Goal: Information Seeking & Learning: Learn about a topic

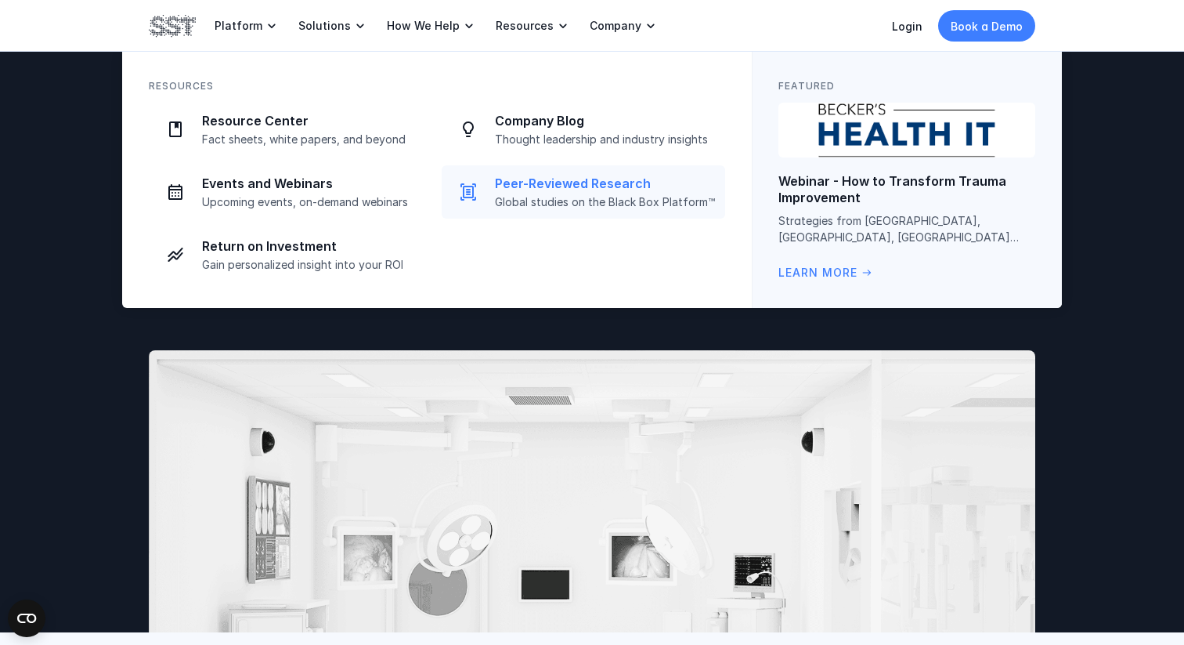
click at [569, 172] on link "Peer-Reviewed Research Global studies on the Black Box Platform™" at bounding box center [584, 191] width 284 height 53
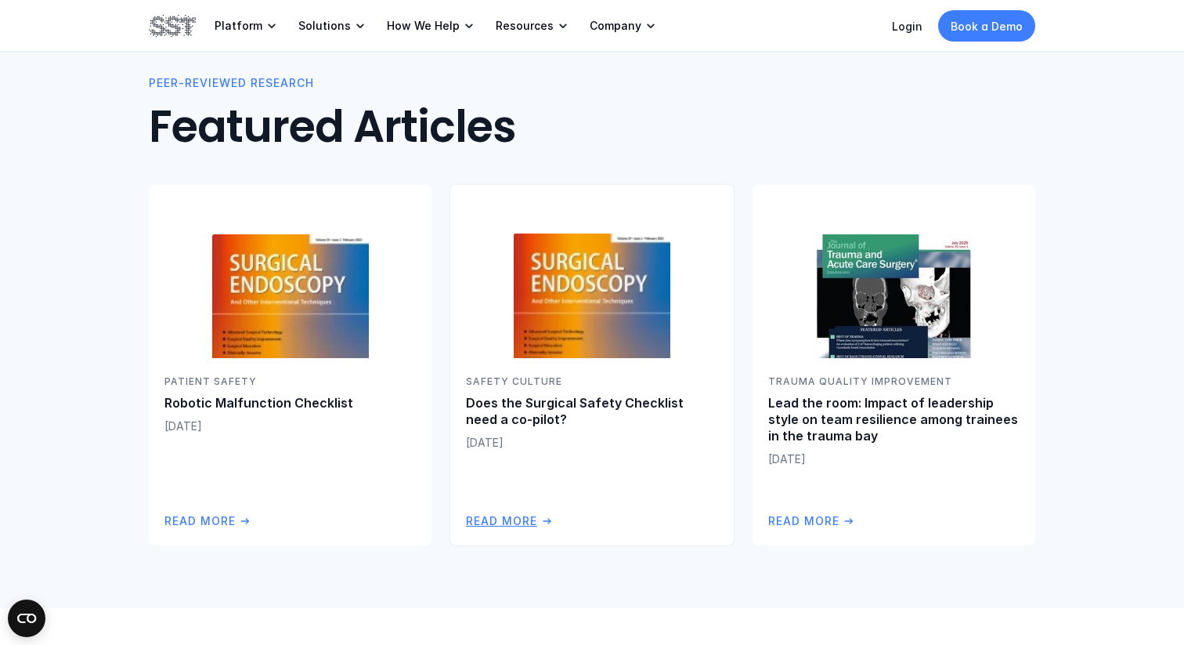
scroll to position [323, 0]
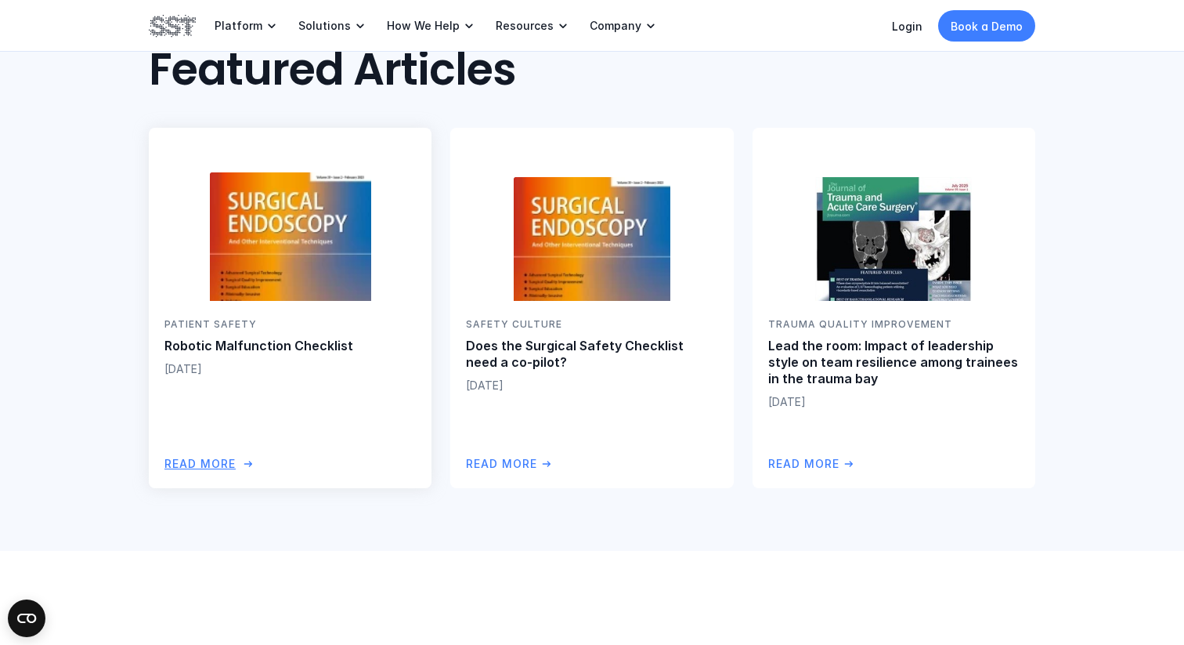
click at [218, 457] on p "Read More" at bounding box center [199, 463] width 71 height 17
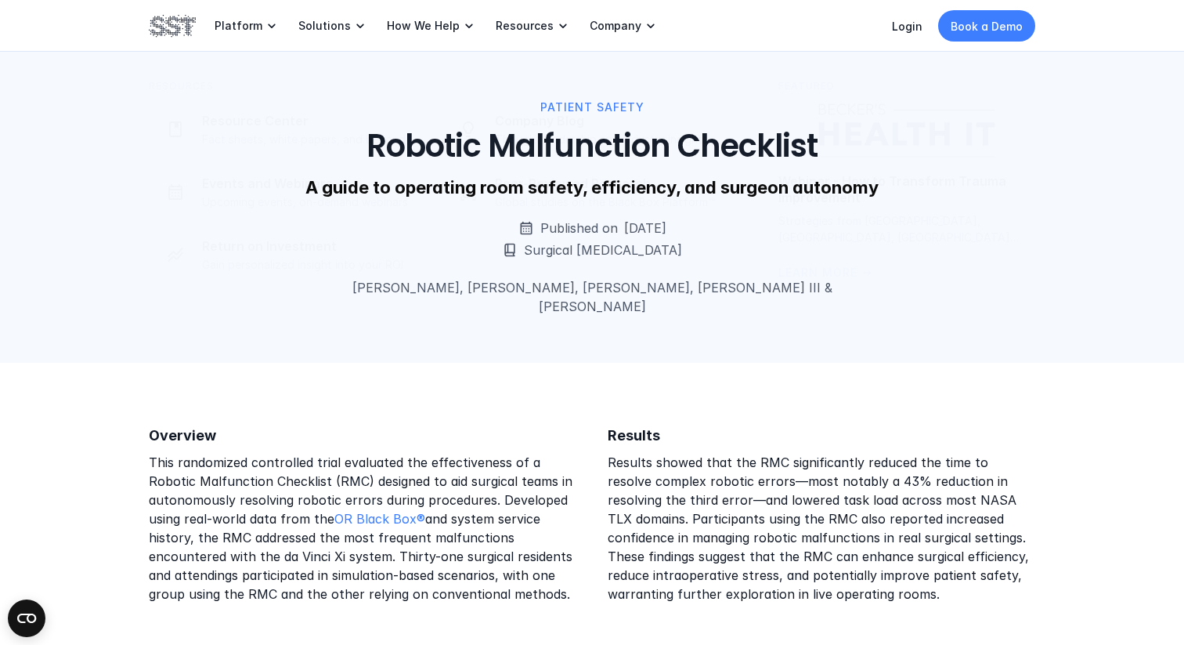
click at [183, 395] on div "Overview This randomized controlled trial evaluated the effectiveness of a Robo…" at bounding box center [592, 561] width 1184 height 397
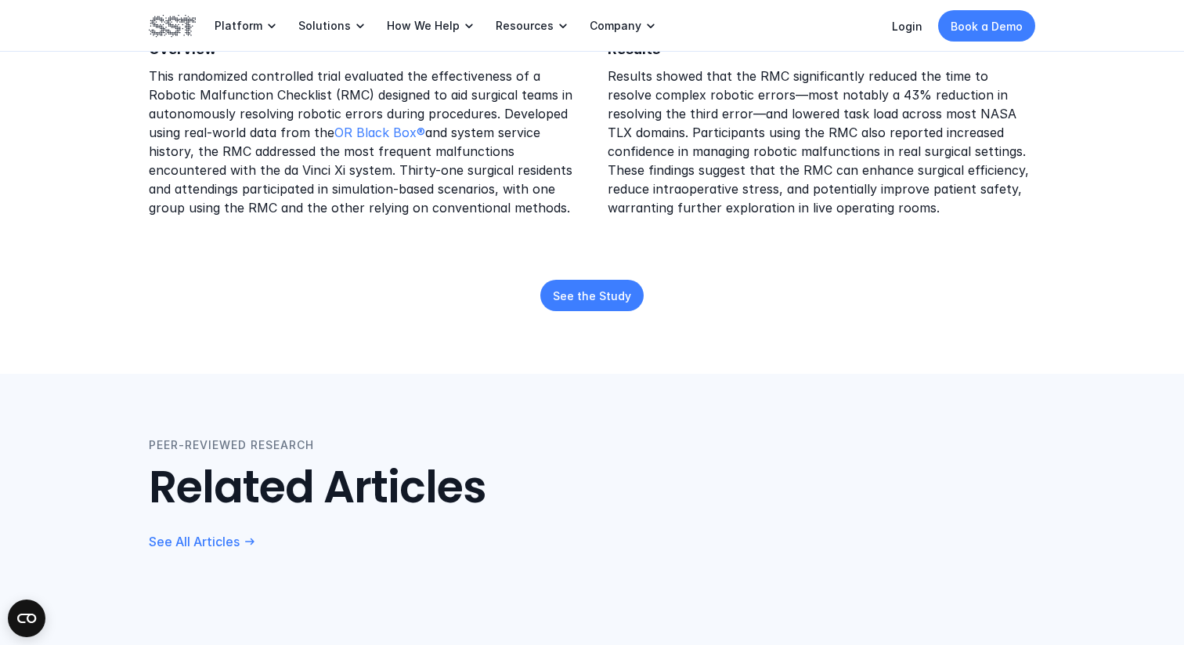
scroll to position [393, 0]
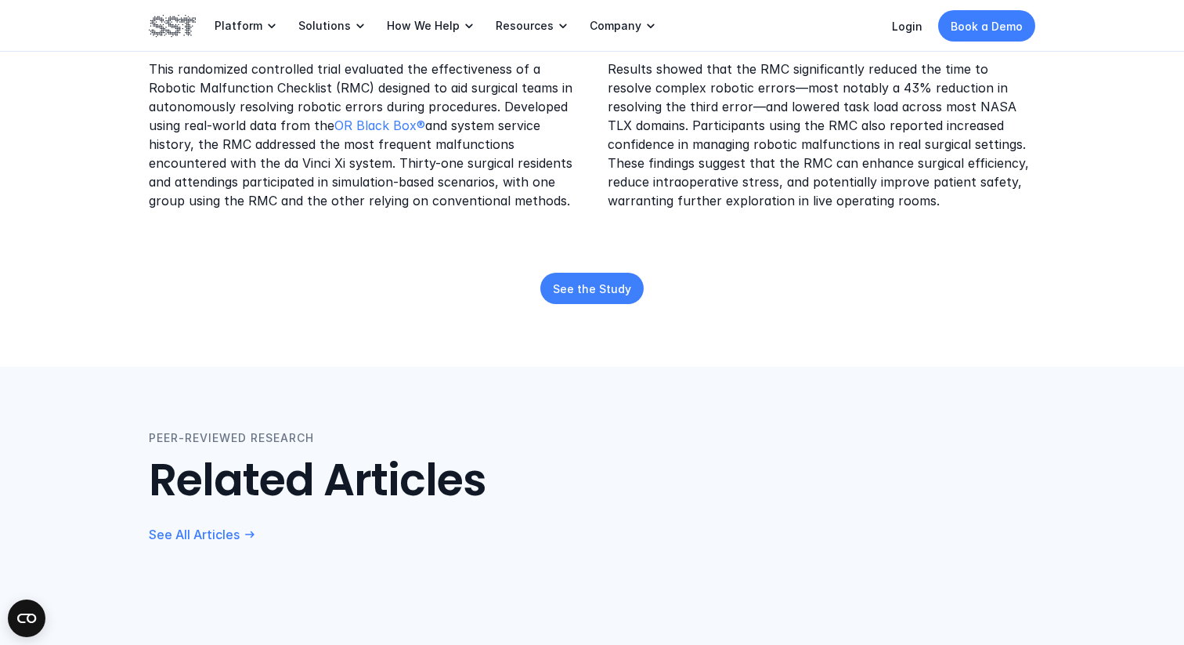
click at [601, 273] on link "See the Study" at bounding box center [591, 288] width 103 height 31
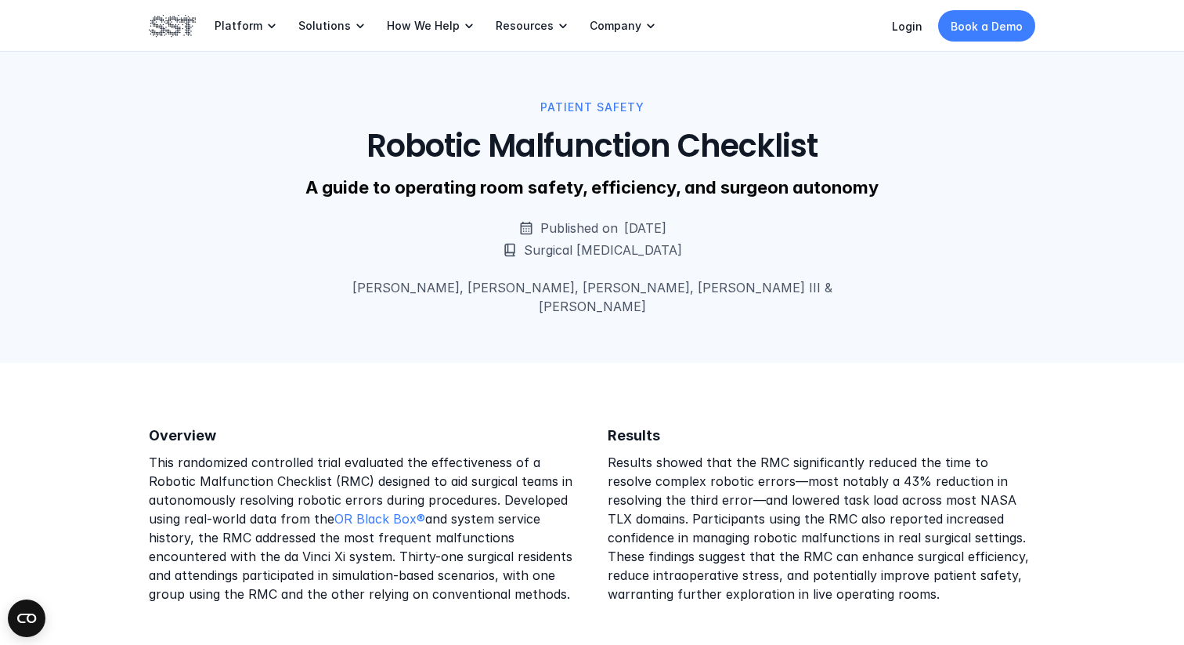
scroll to position [323, 0]
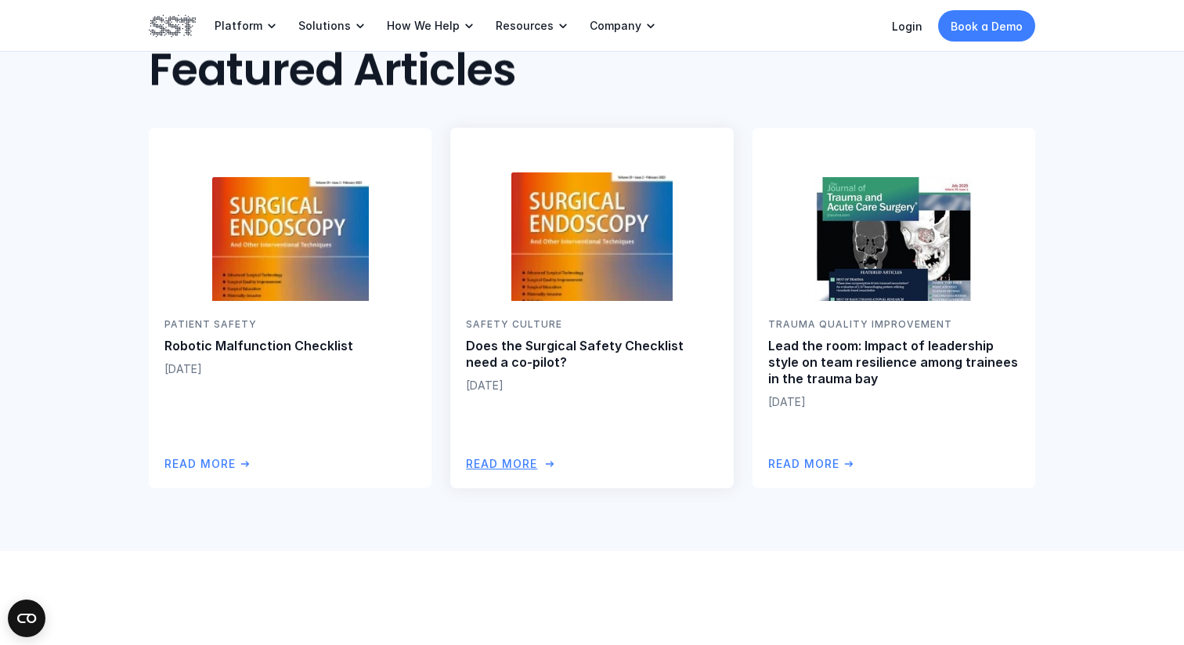
click at [501, 461] on p "Read More" at bounding box center [501, 463] width 71 height 17
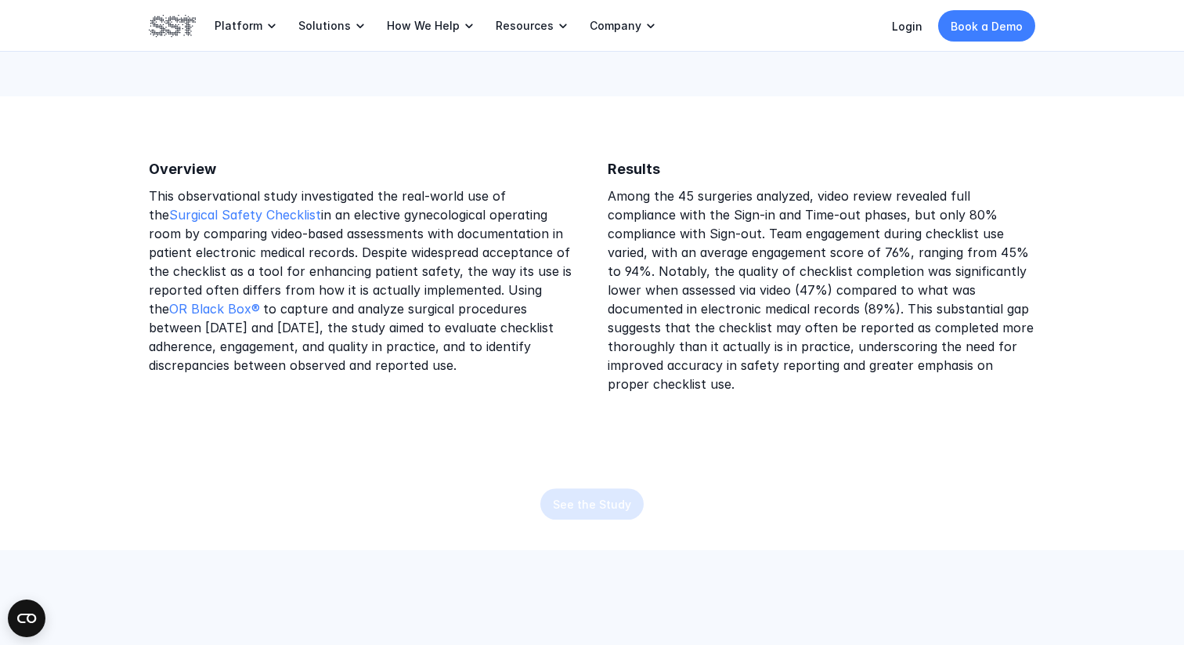
scroll to position [474, 0]
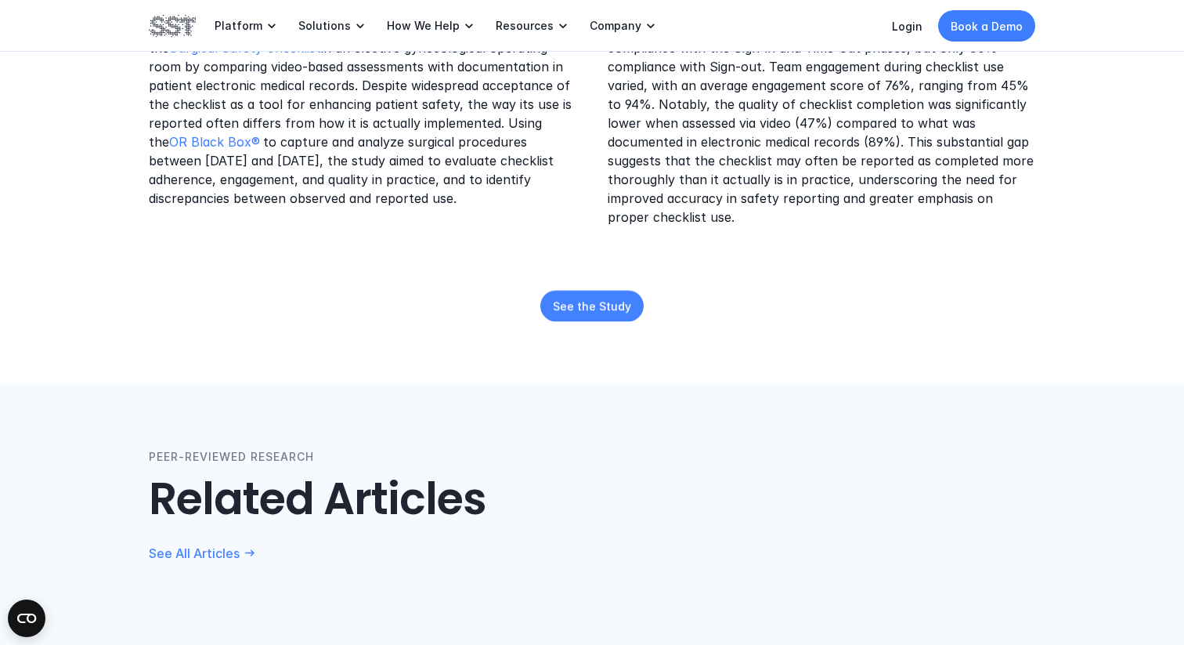
click at [587, 320] on div "Overview This observational study investigated the real-world use of the Surgic…" at bounding box center [592, 156] width 1184 height 453
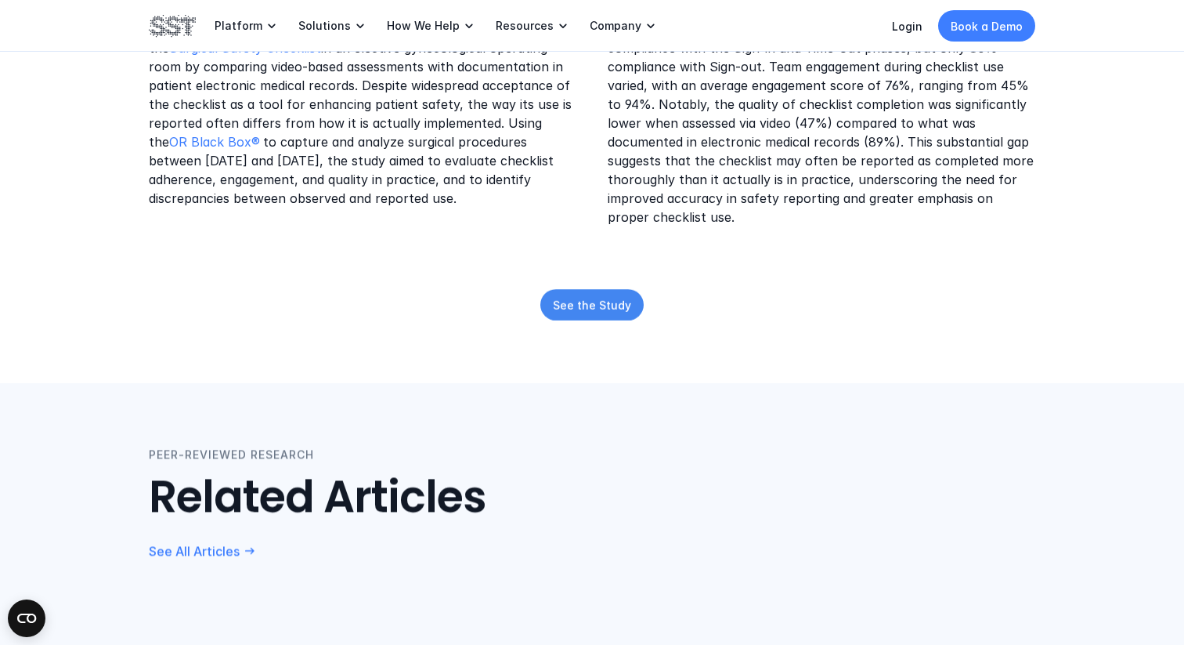
click at [608, 304] on p "See the Study" at bounding box center [592, 305] width 78 height 16
